Goal: Transaction & Acquisition: Purchase product/service

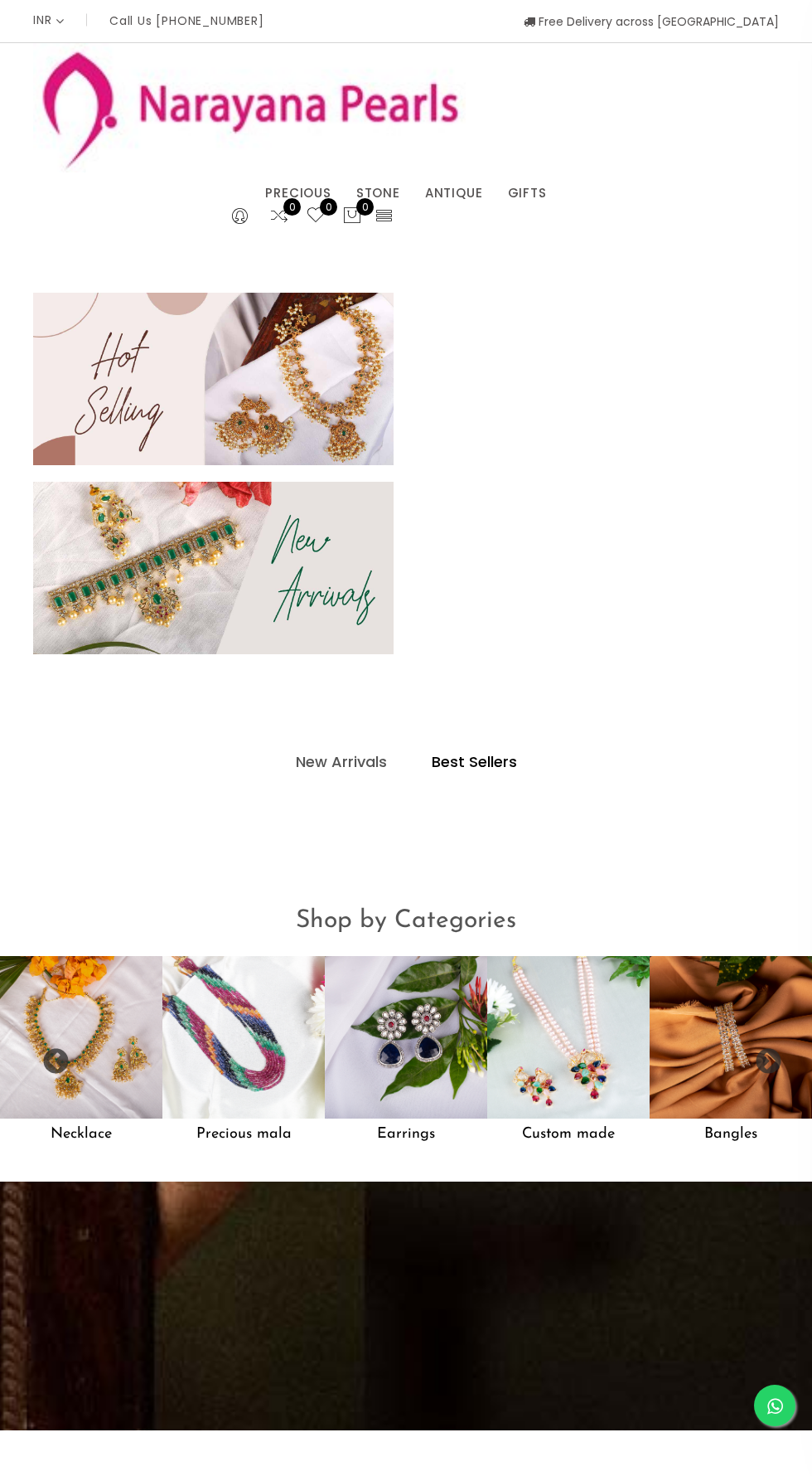
select select "INR"
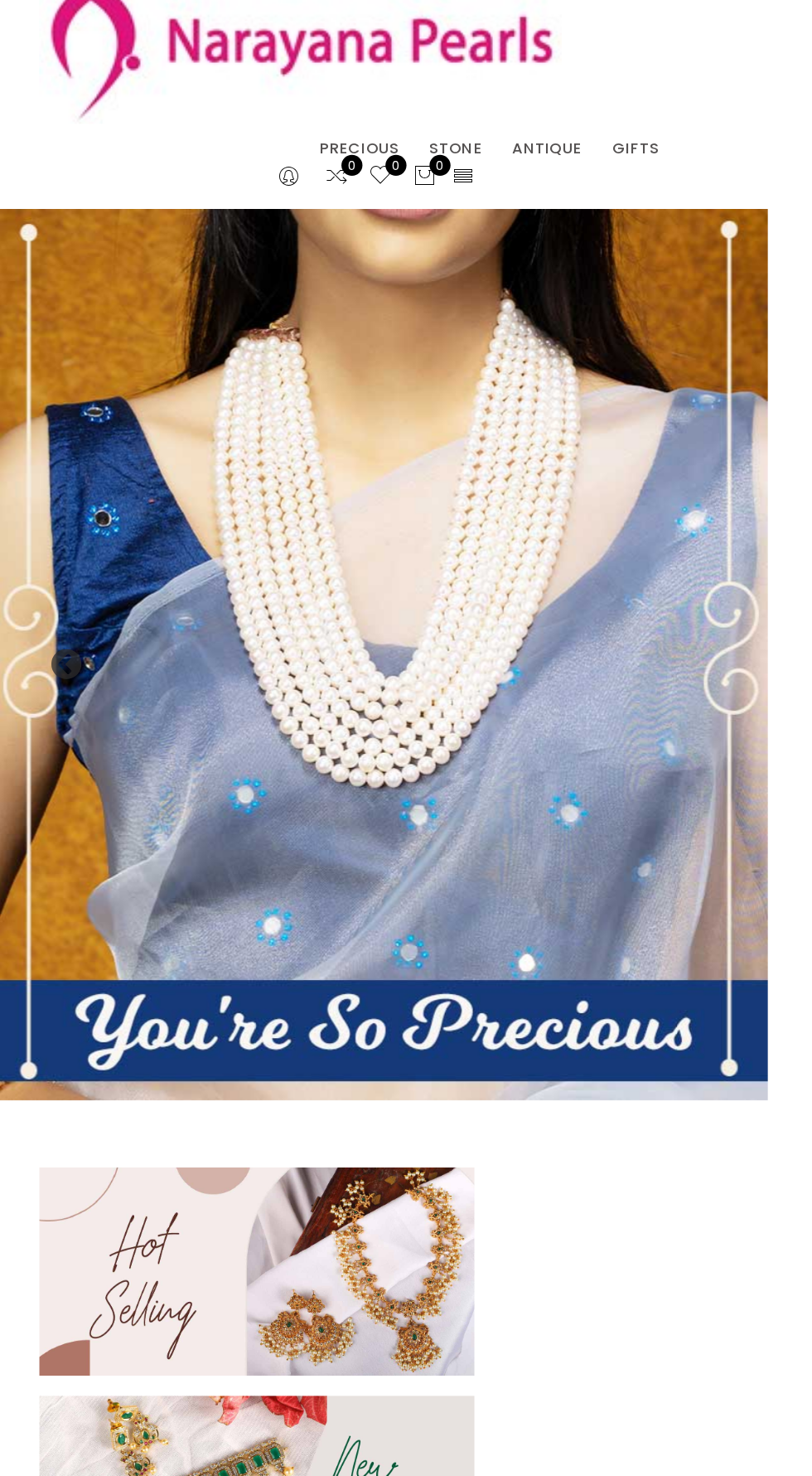
scroll to position [0, 76]
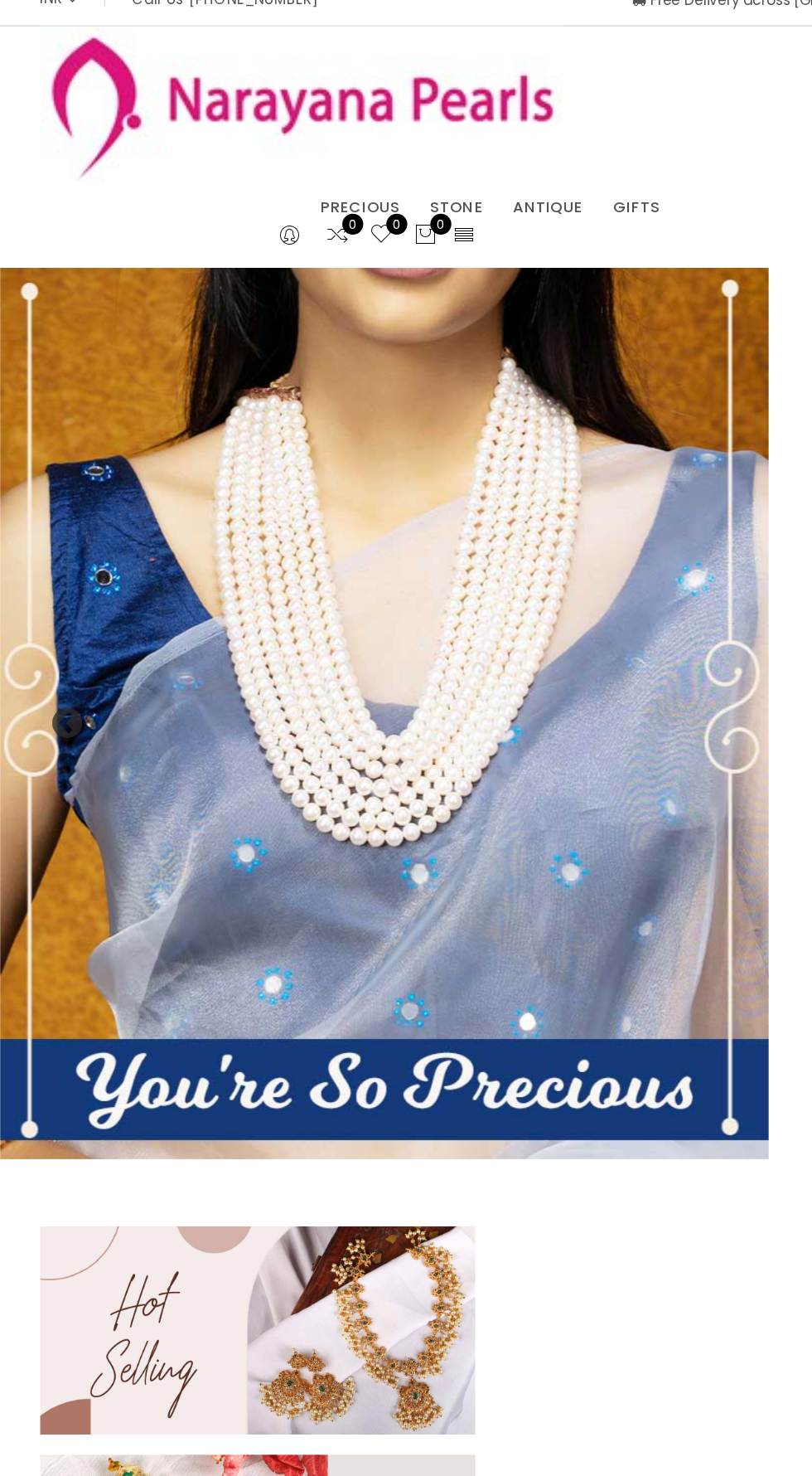
scroll to position [0, 0]
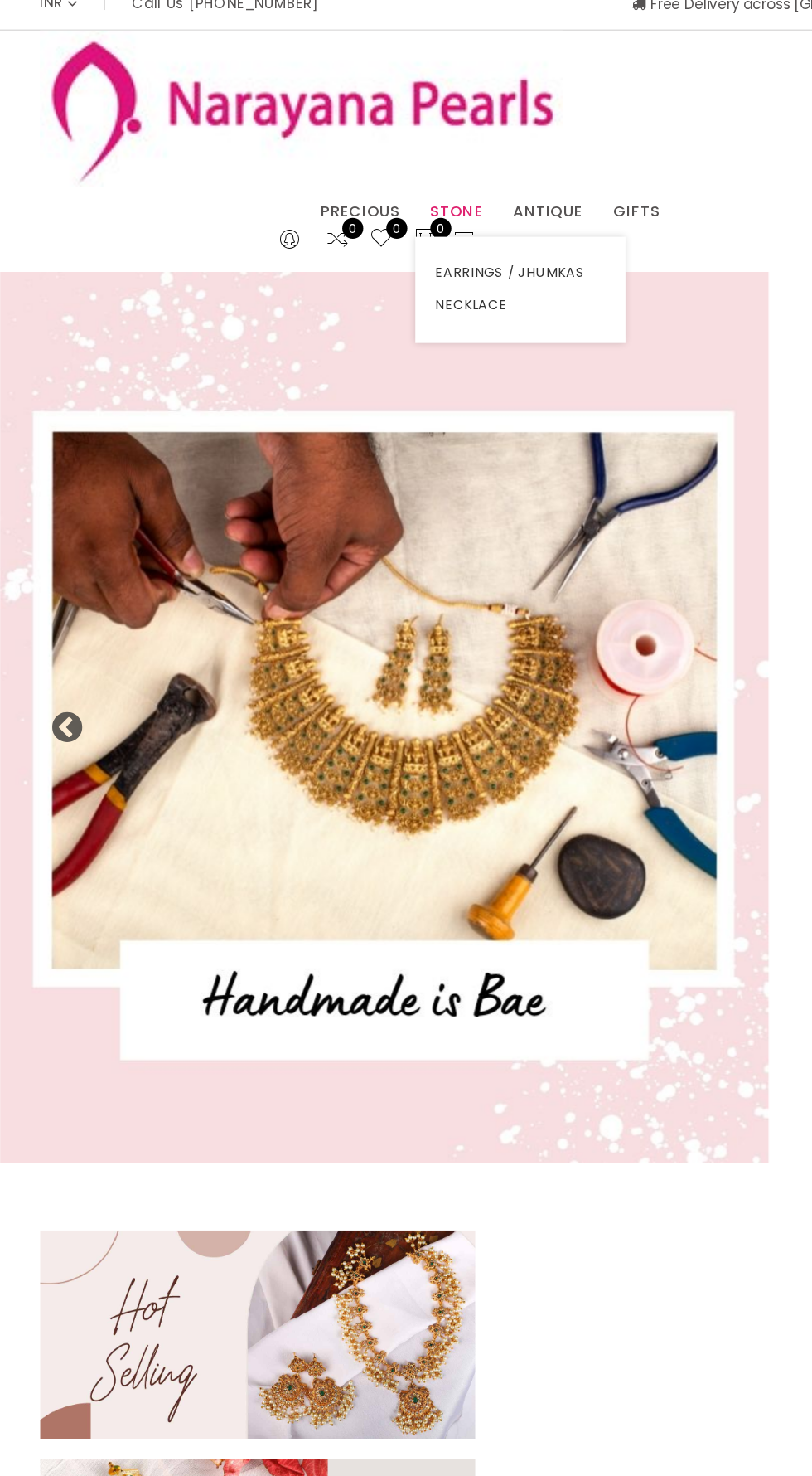
click at [387, 192] on link "STONE" at bounding box center [378, 193] width 44 height 25
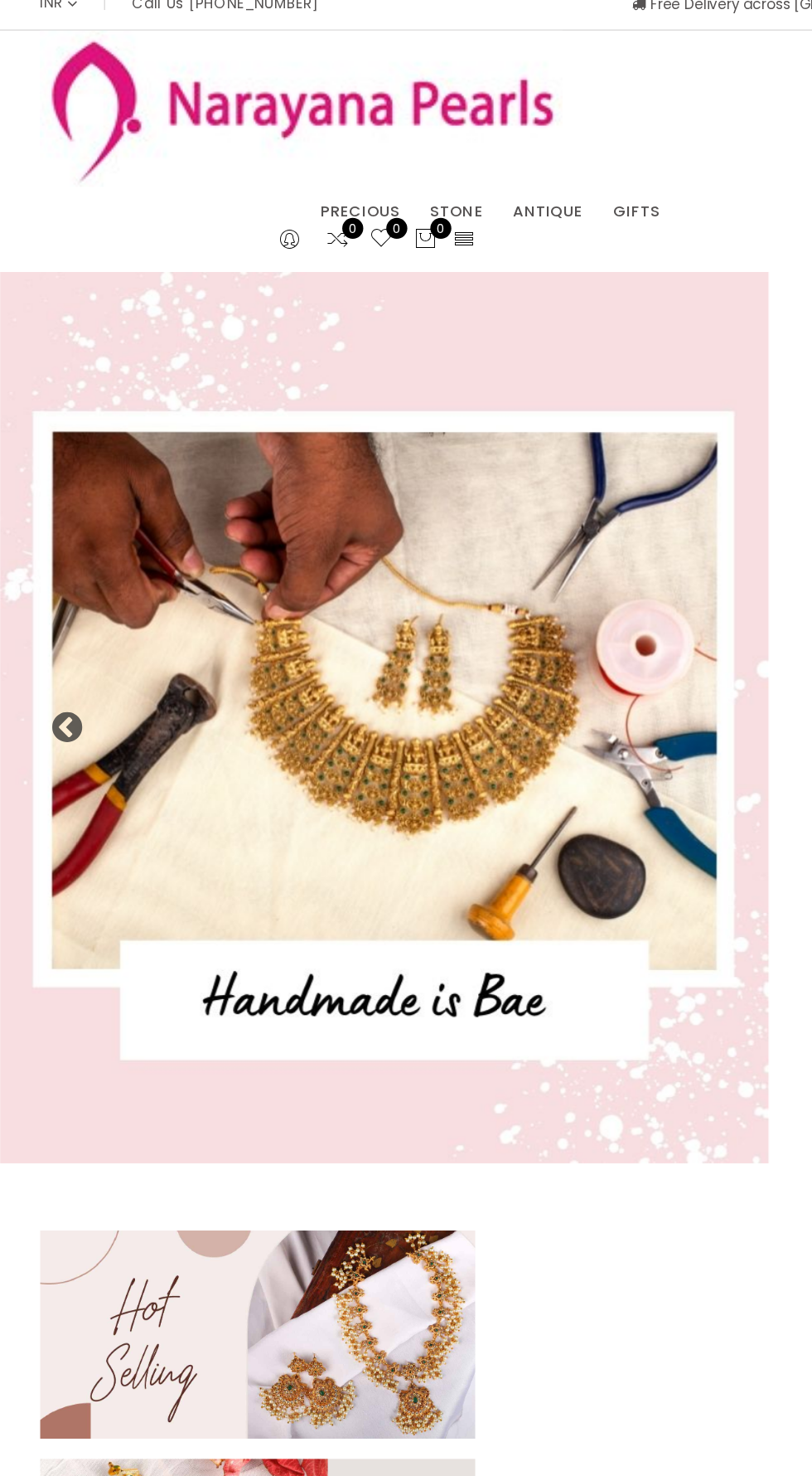
click at [337, 206] on span "0" at bounding box center [329, 206] width 17 height 17
